Goal: Complete application form

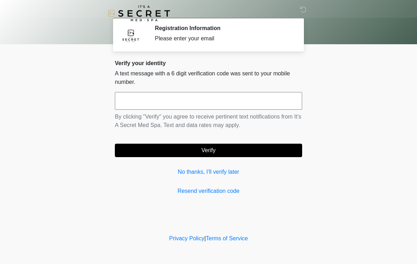
click at [216, 98] on input "text" at bounding box center [208, 101] width 187 height 18
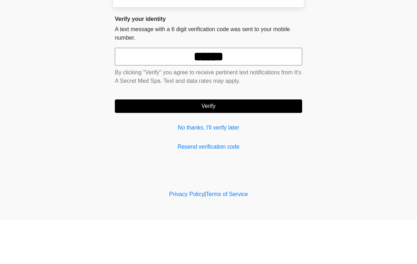
type input "******"
click at [222, 143] on button "Verify" at bounding box center [208, 149] width 187 height 13
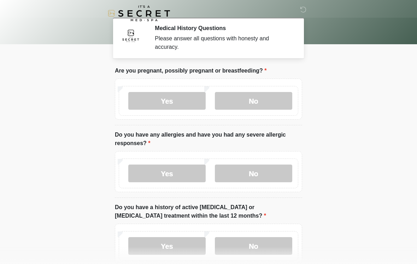
click at [250, 108] on label "No" at bounding box center [253, 101] width 77 height 18
click at [251, 169] on label "No" at bounding box center [253, 173] width 77 height 18
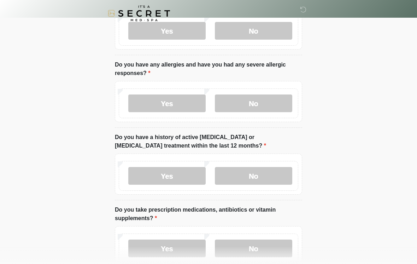
click at [267, 176] on label "No" at bounding box center [253, 176] width 77 height 18
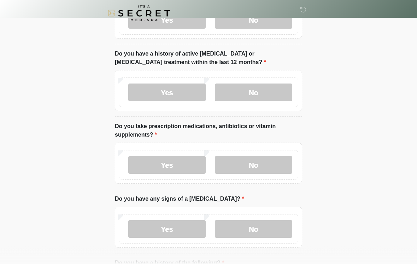
scroll to position [153, 0]
click at [268, 162] on label "No" at bounding box center [253, 165] width 77 height 18
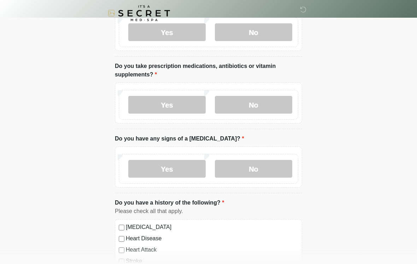
scroll to position [214, 0]
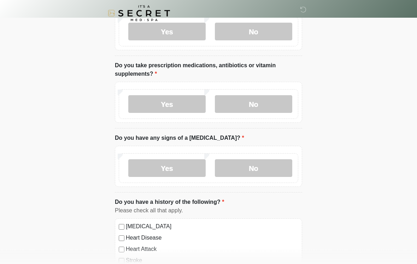
click at [271, 166] on label "No" at bounding box center [253, 168] width 77 height 18
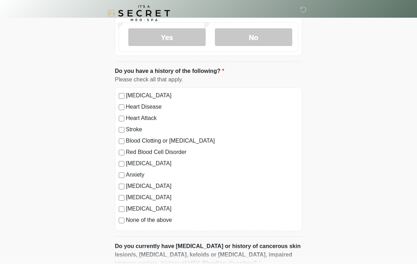
scroll to position [346, 0]
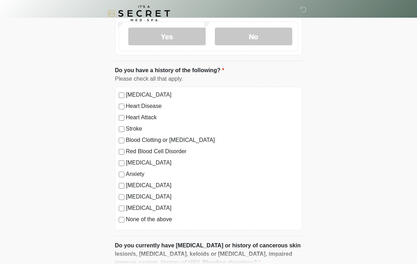
click at [164, 216] on label "None of the above" at bounding box center [212, 219] width 172 height 8
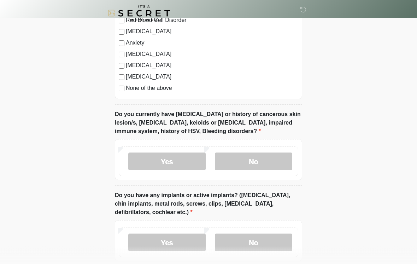
scroll to position [489, 0]
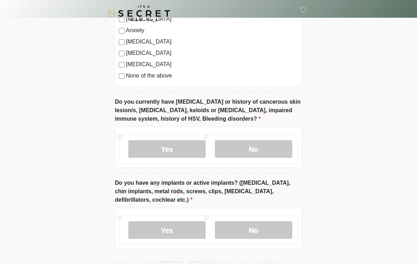
click at [271, 144] on label "No" at bounding box center [253, 149] width 77 height 18
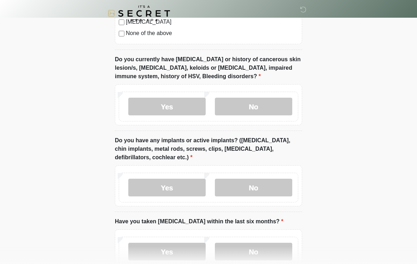
scroll to position [533, 0]
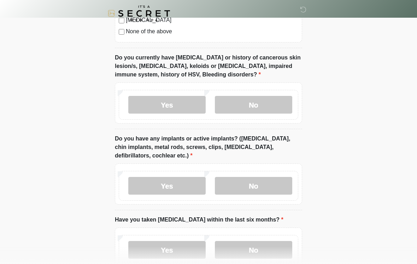
click at [266, 184] on label "No" at bounding box center [253, 186] width 77 height 18
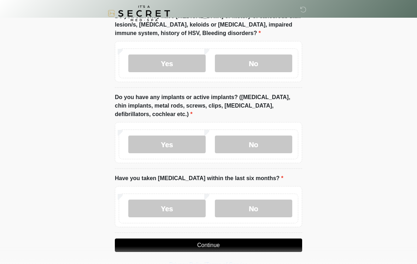
scroll to position [588, 0]
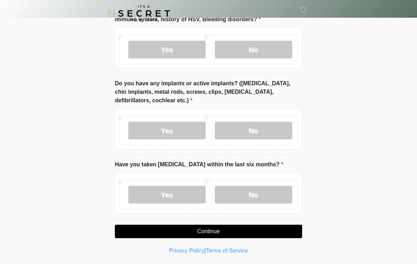
click at [257, 195] on label "No" at bounding box center [253, 195] width 77 height 18
click at [219, 230] on button "Continue" at bounding box center [208, 230] width 187 height 13
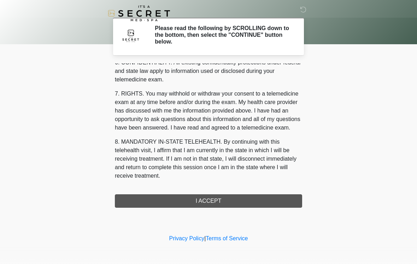
scroll to position [288, 0]
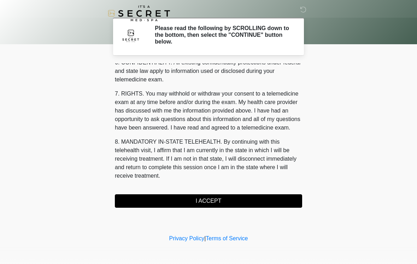
click at [227, 201] on button "I ACCEPT" at bounding box center [208, 200] width 187 height 13
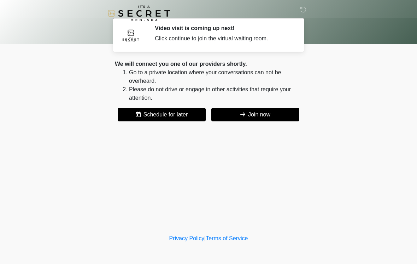
click at [261, 115] on button "Join now" at bounding box center [255, 114] width 88 height 13
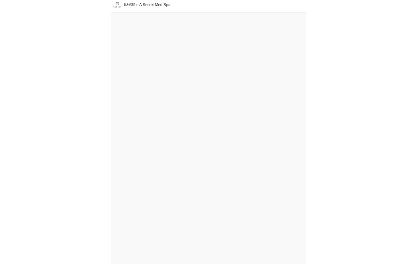
scroll to position [6, 0]
